Goal: Task Accomplishment & Management: Complete application form

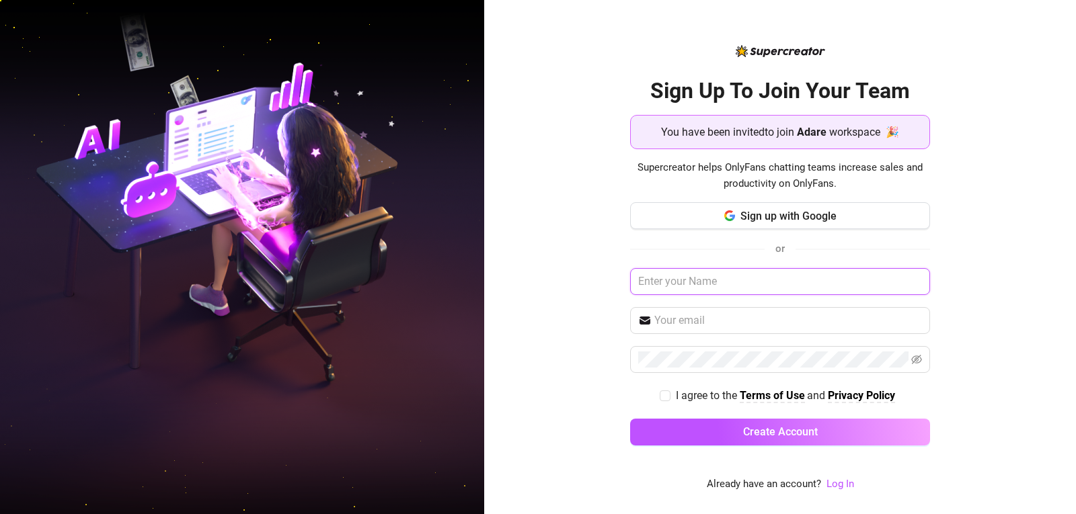
click at [691, 284] on input "text" at bounding box center [780, 281] width 300 height 27
type input "[PERSON_NAME]"
click at [728, 322] on input "text" at bounding box center [788, 321] width 268 height 16
type input "omiehaguimit@gmail.com"
click at [666, 393] on input "I agree to the Terms of Use and Privacy Policy" at bounding box center [664, 395] width 9 height 9
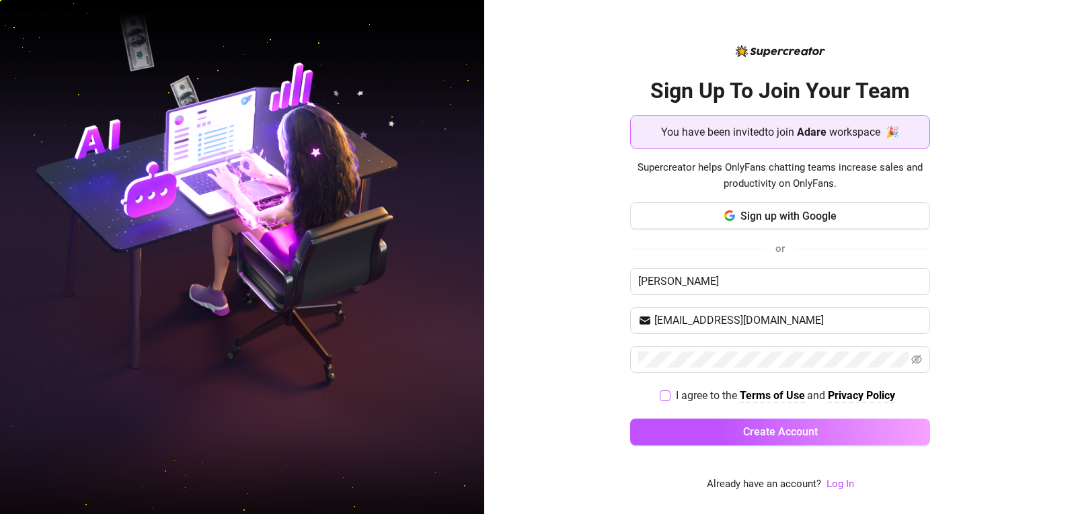
checkbox input "true"
click at [923, 364] on span at bounding box center [780, 359] width 300 height 27
click at [914, 360] on icon "eye-invisible" at bounding box center [916, 359] width 11 height 11
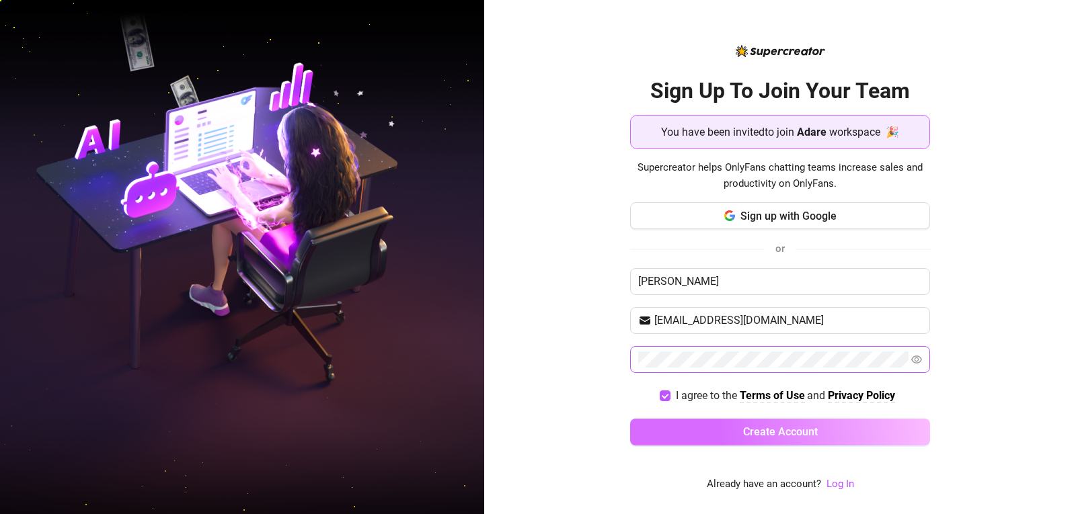
click at [771, 432] on span "Create Account" at bounding box center [780, 432] width 75 height 13
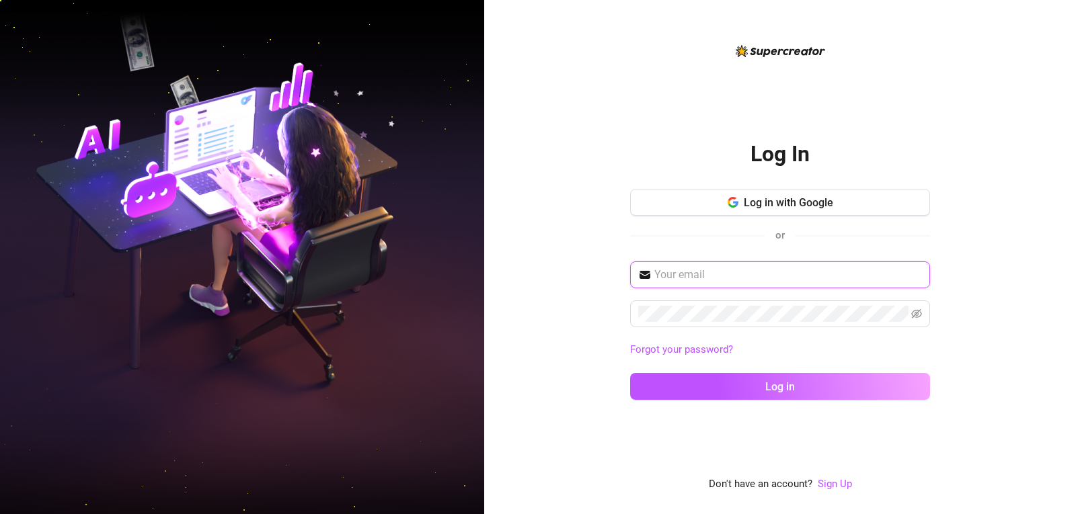
click at [740, 270] on input "text" at bounding box center [788, 275] width 268 height 16
type input "omiehaguimit@gmail.com"
click at [916, 310] on icon "eye-invisible" at bounding box center [916, 314] width 11 height 11
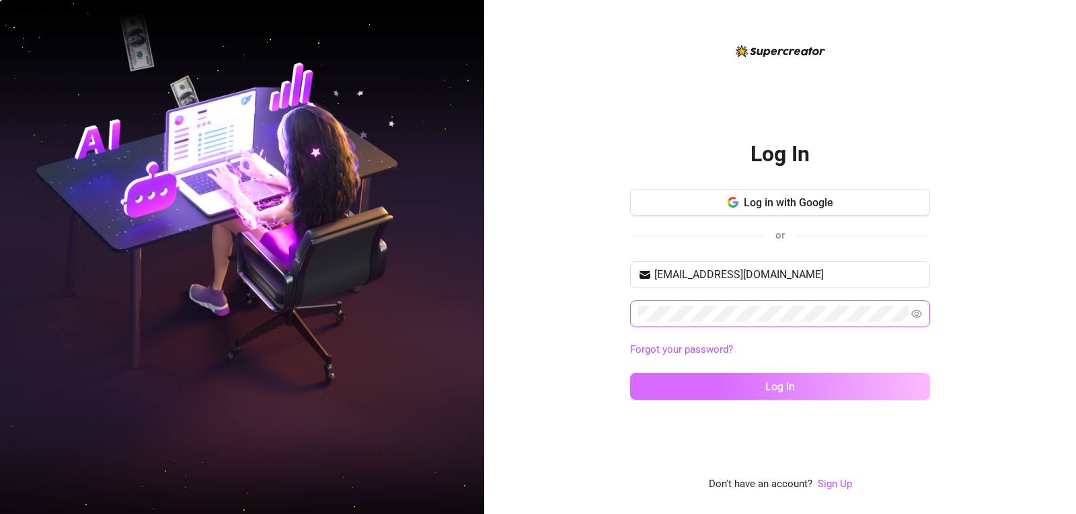
click at [861, 381] on button "Log in" at bounding box center [780, 386] width 300 height 27
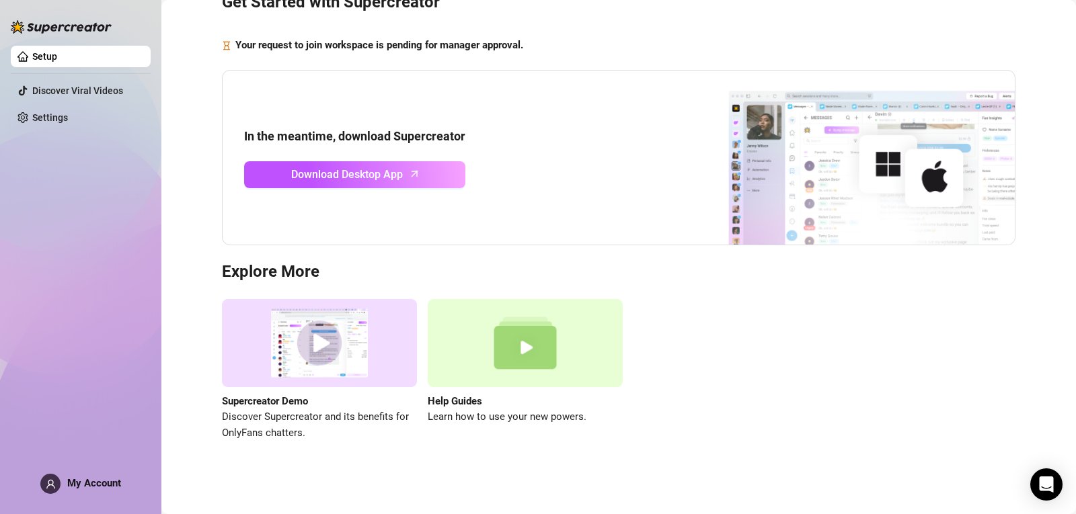
scroll to position [69, 0]
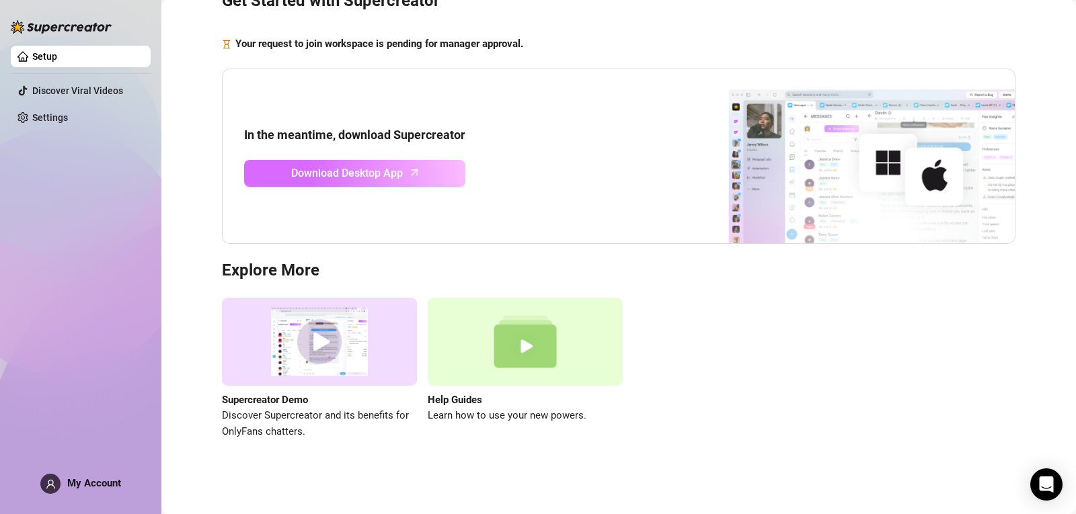
click at [407, 171] on icon "arrow-up" at bounding box center [414, 172] width 15 height 15
click at [317, 336] on img at bounding box center [319, 342] width 195 height 88
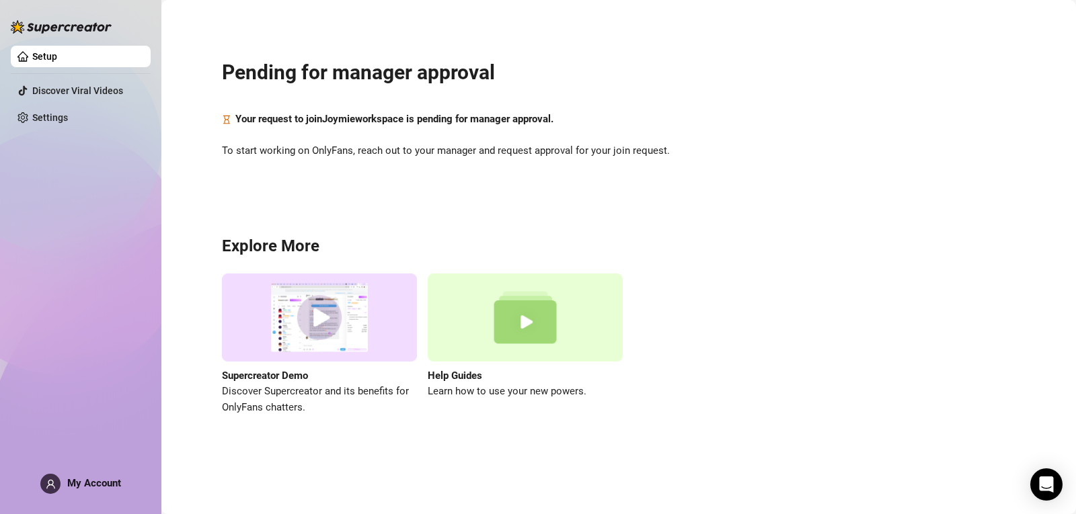
click at [522, 331] on img at bounding box center [525, 318] width 195 height 88
